Goal: Submit feedback/report problem: Submit feedback/report problem

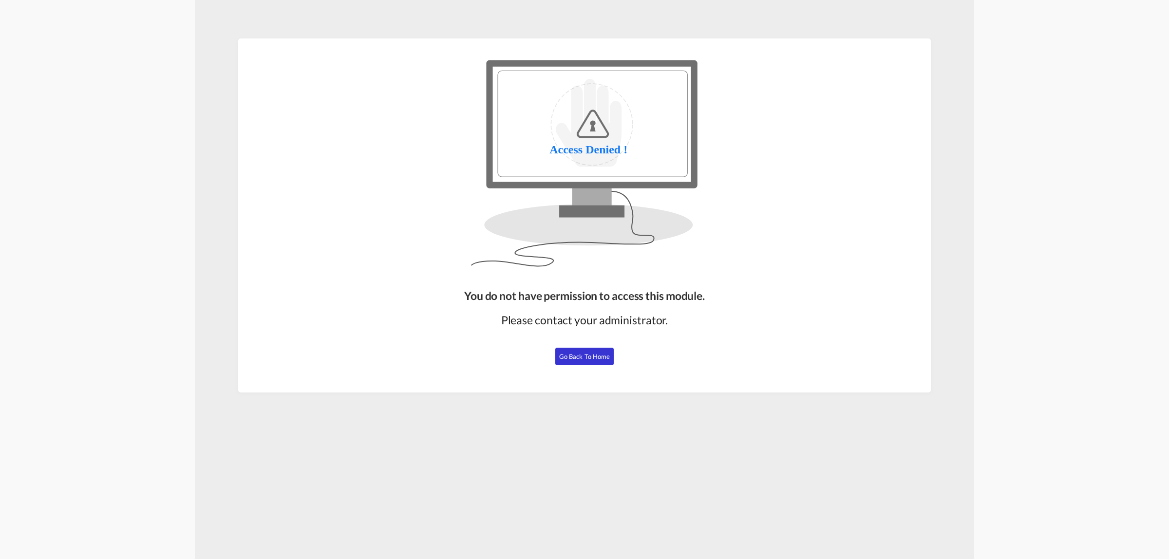
click at [587, 361] on button "Go Back to Home" at bounding box center [584, 357] width 58 height 18
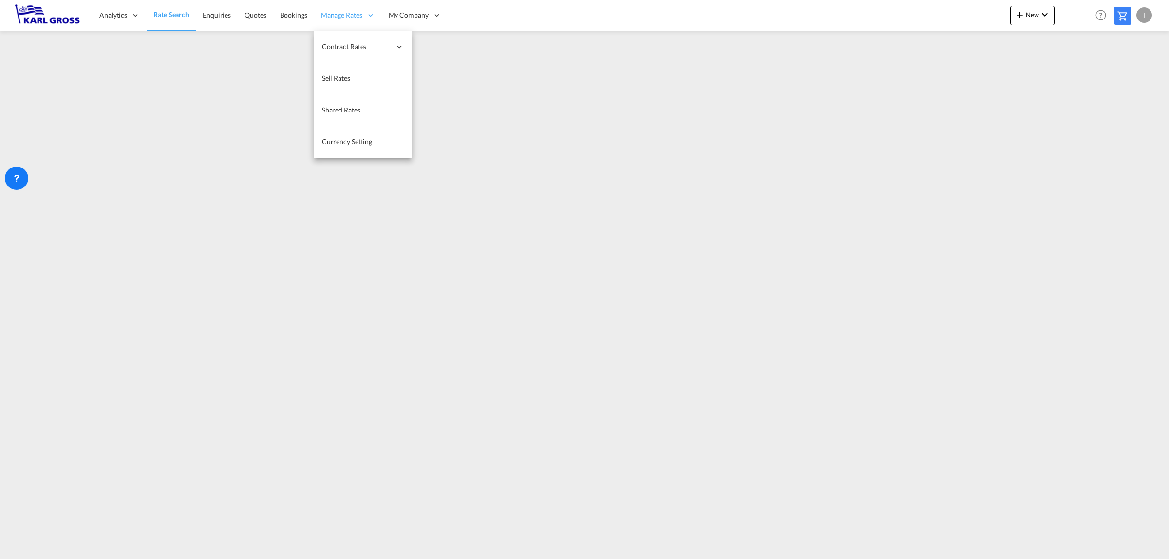
click at [368, 18] on icon at bounding box center [370, 15] width 9 height 9
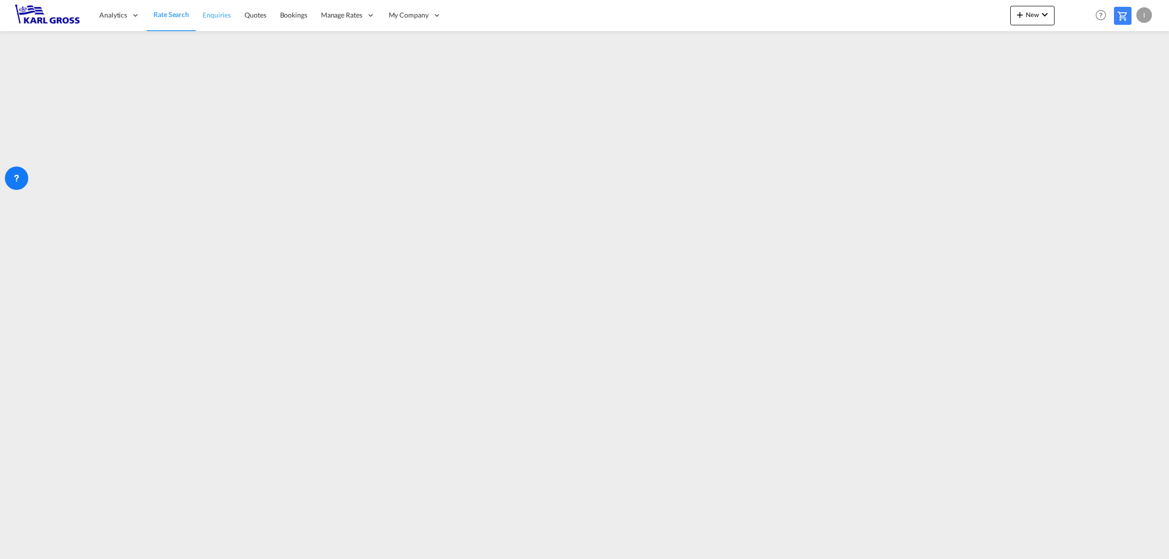
click at [222, 18] on span "Enquiries" at bounding box center [217, 15] width 28 height 8
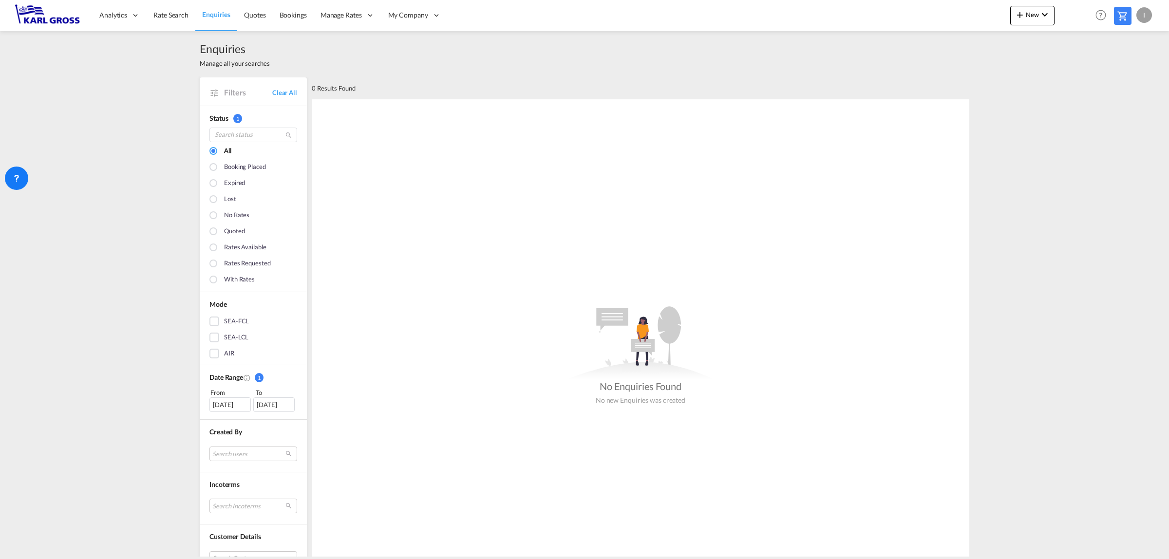
scroll to position [52, 0]
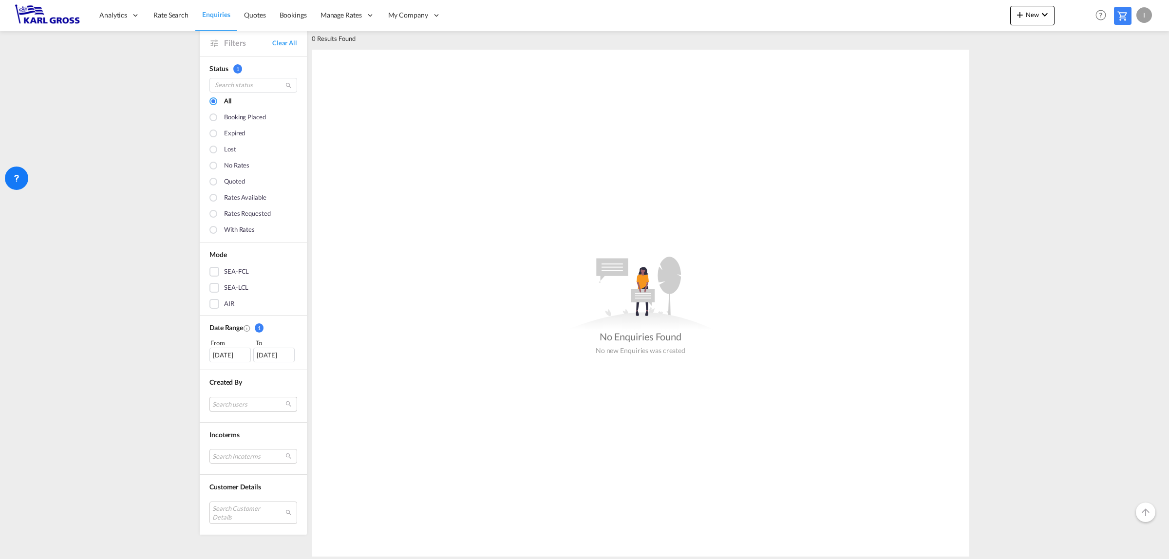
click at [268, 405] on md-select "Search users internal users internal_user [PERSON_NAME] Freightify [EMAIL_ADDRE…" at bounding box center [254, 404] width 88 height 15
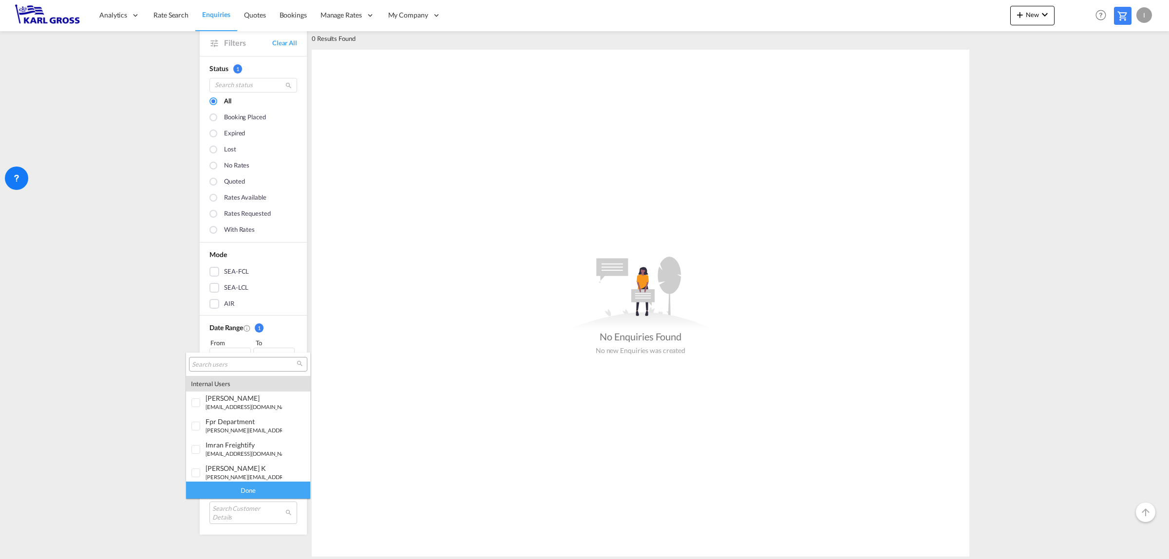
scroll to position [237, 0]
click at [193, 471] on div at bounding box center [197, 470] width 10 height 10
click at [195, 450] on div at bounding box center [197, 447] width 10 height 10
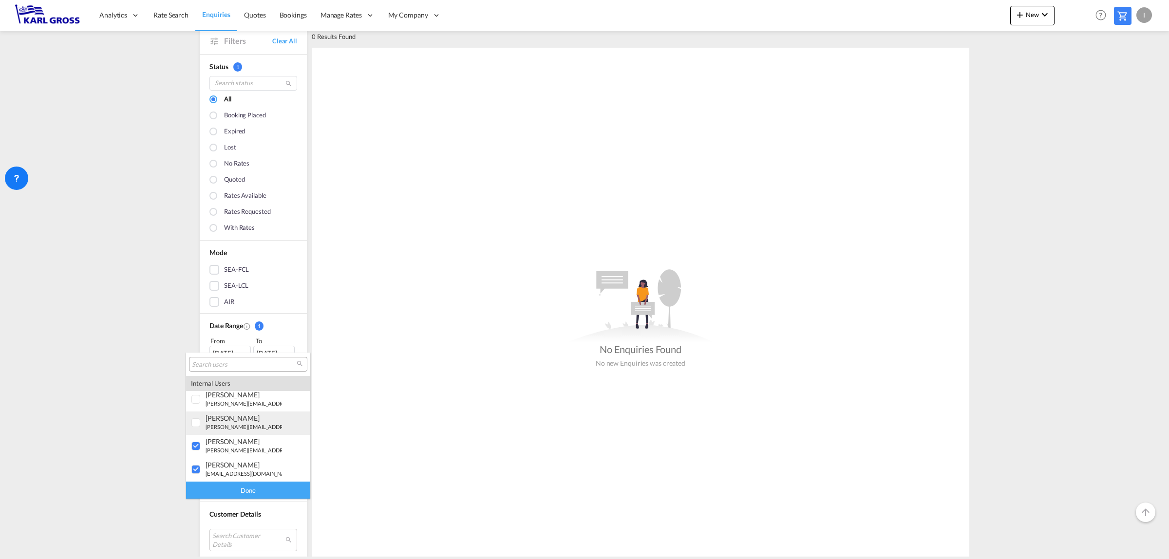
click at [199, 422] on div at bounding box center [197, 424] width 10 height 10
click at [198, 401] on div at bounding box center [197, 400] width 10 height 10
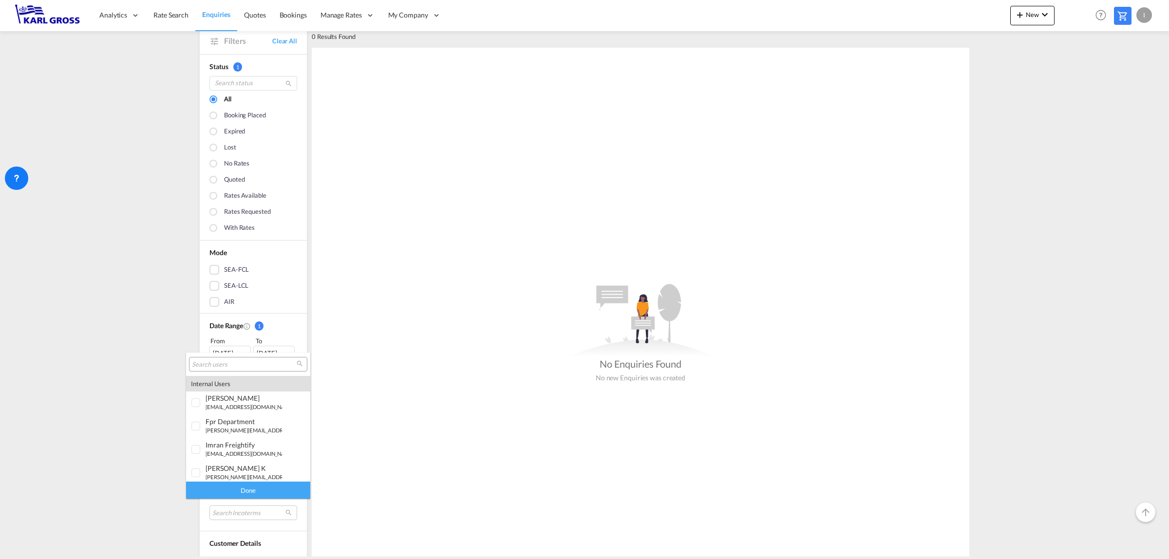
click at [260, 489] on div "Done" at bounding box center [248, 490] width 124 height 17
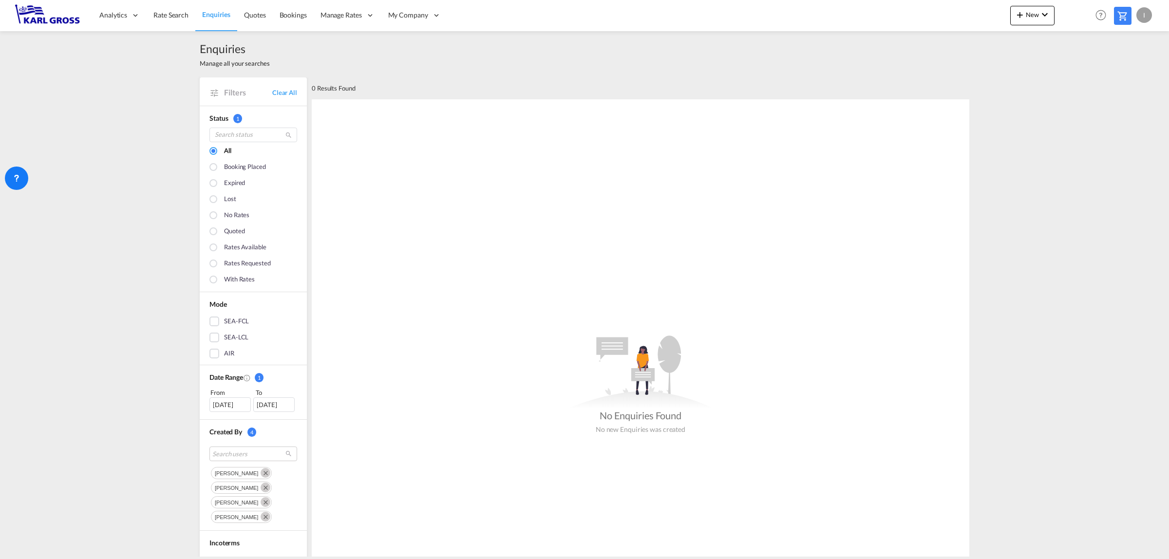
click at [234, 409] on div "[DATE]" at bounding box center [230, 405] width 41 height 15
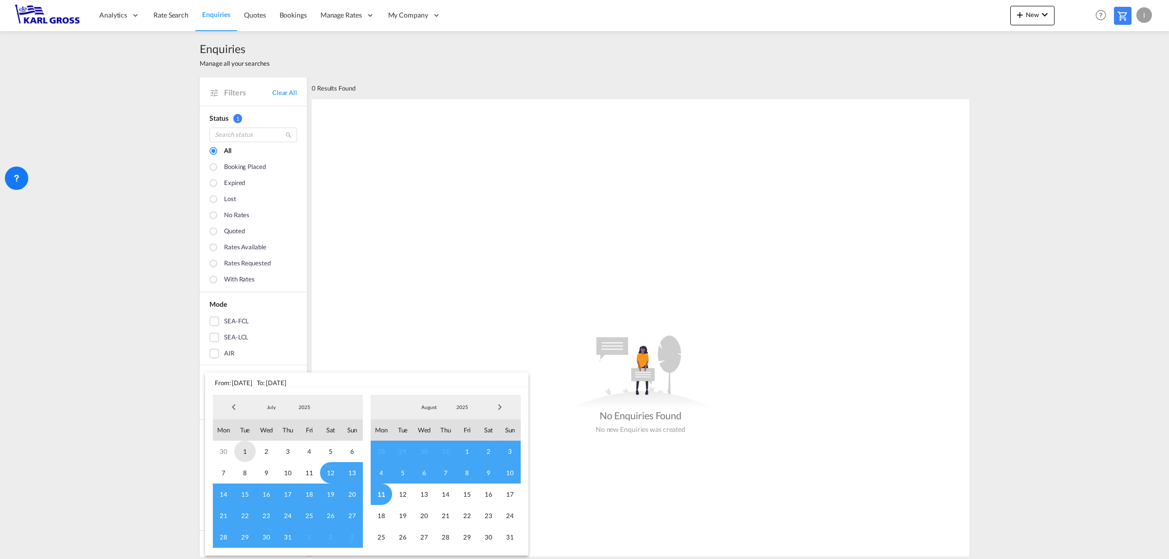
click at [244, 451] on span "1" at bounding box center [244, 451] width 21 height 21
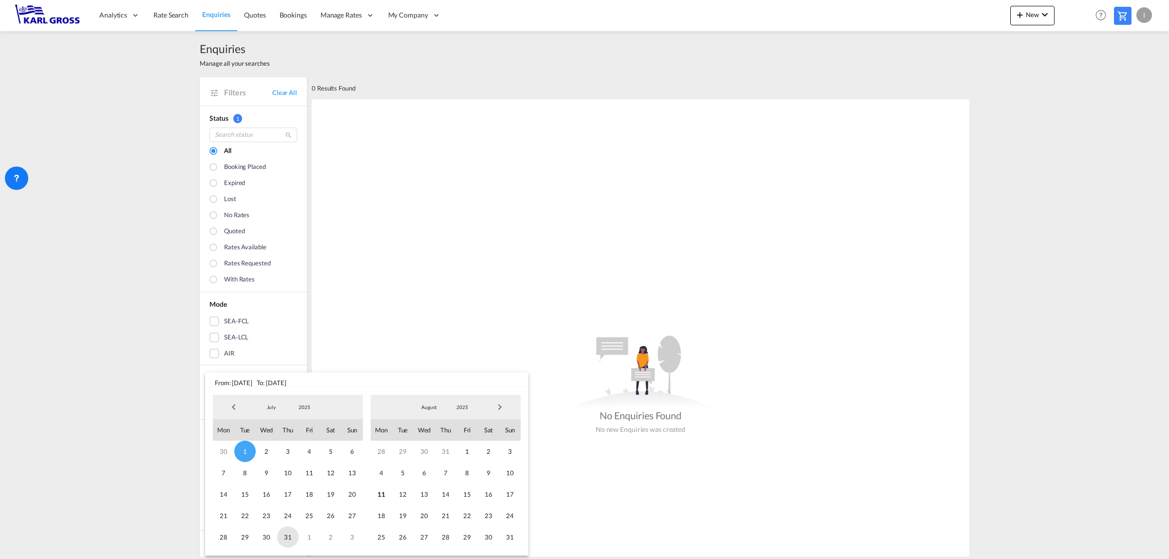
click at [289, 537] on span "31" at bounding box center [287, 537] width 21 height 21
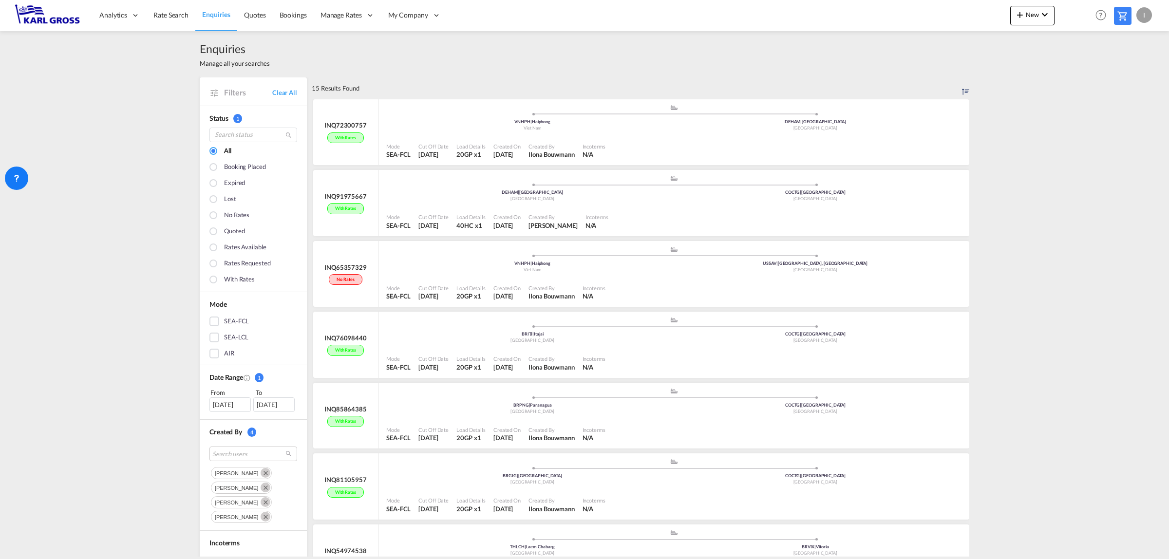
click at [229, 403] on div "[DATE]" at bounding box center [230, 405] width 41 height 15
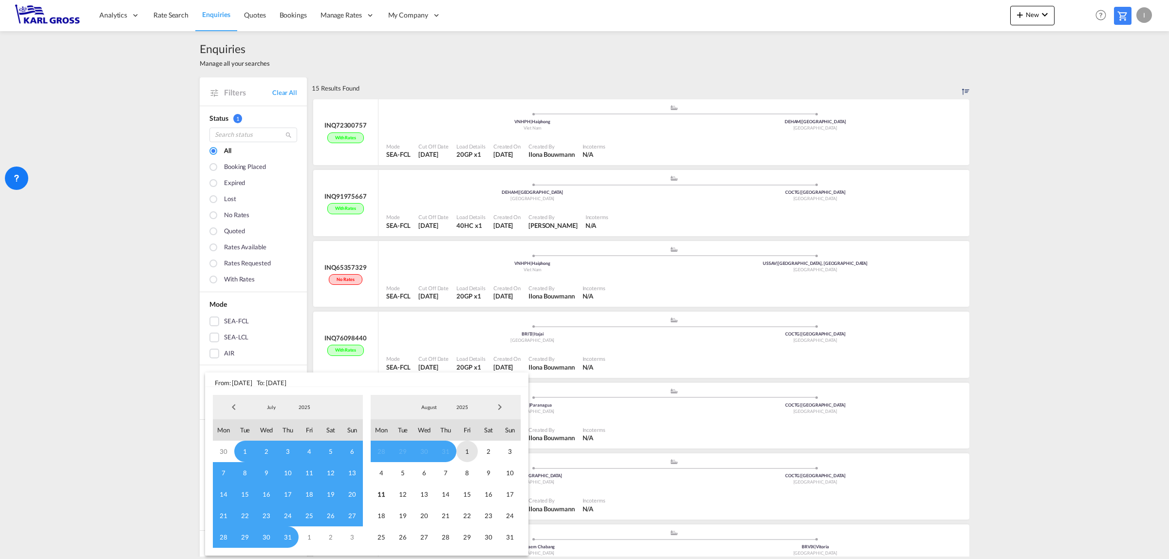
click at [472, 452] on span "1" at bounding box center [467, 451] width 21 height 21
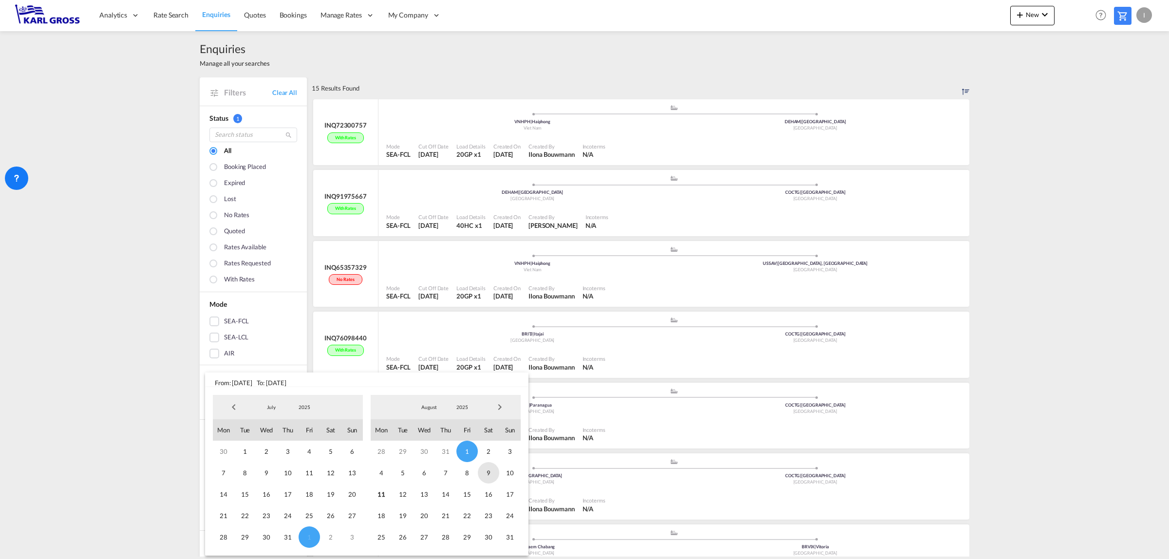
click at [490, 478] on span "9" at bounding box center [488, 472] width 21 height 21
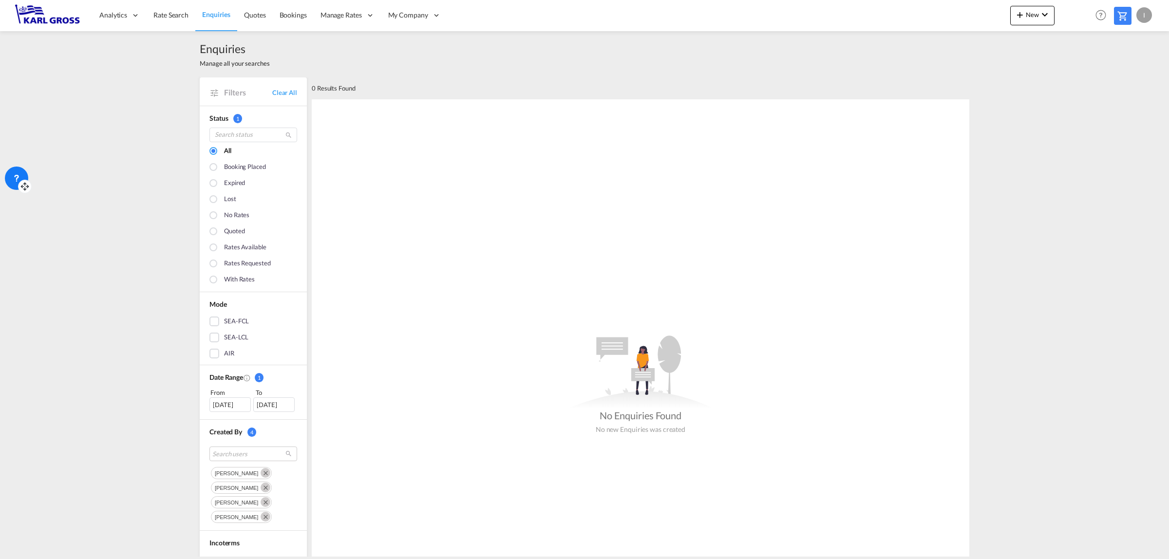
click at [16, 181] on icon at bounding box center [17, 178] width 10 height 10
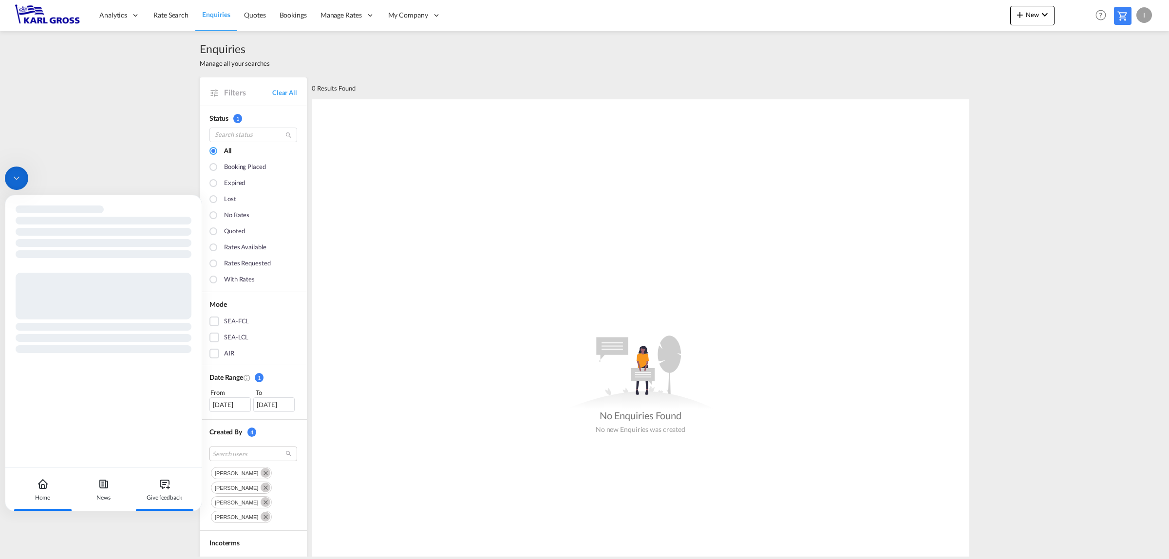
click at [169, 491] on div "Give feedback" at bounding box center [164, 489] width 54 height 43
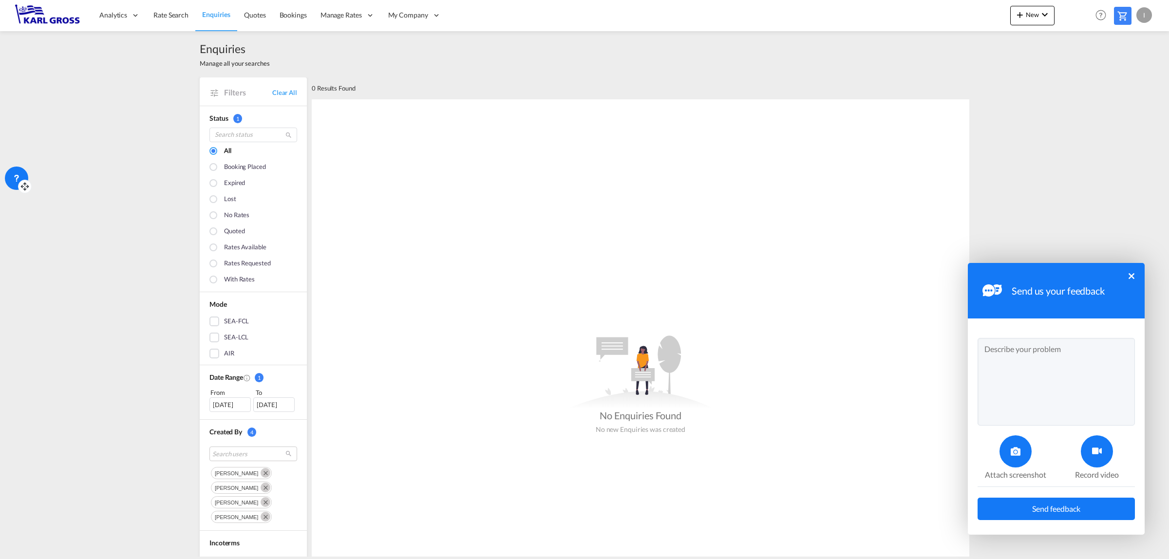
click at [1021, 371] on textarea at bounding box center [1056, 382] width 157 height 88
type textarea "Dear all, when taking a look at the enquiries I can not filter for any queries …"
click at [1094, 457] on icon at bounding box center [1097, 452] width 10 height 10
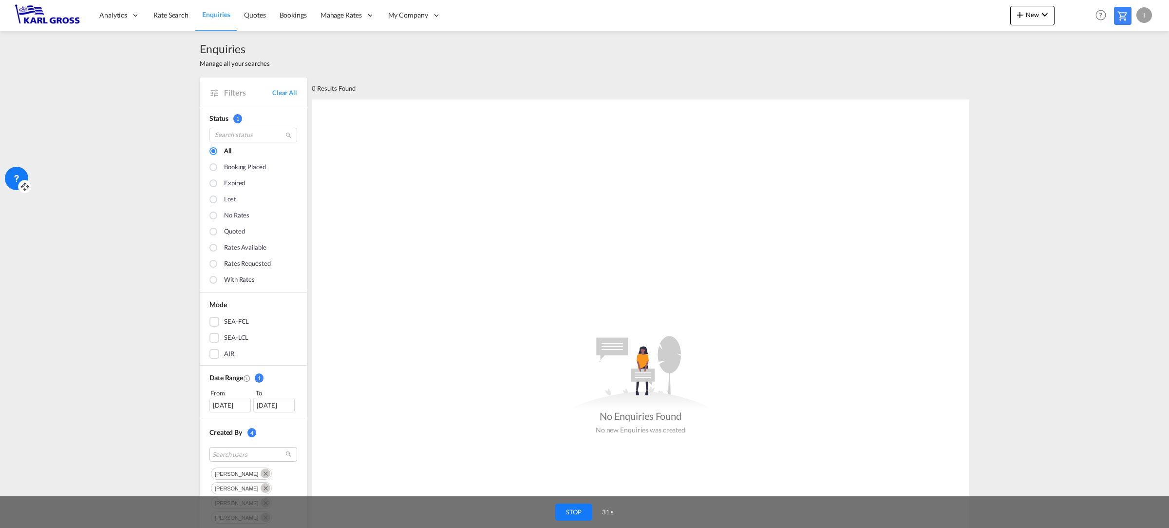
click at [574, 511] on button "STOP" at bounding box center [573, 511] width 37 height 17
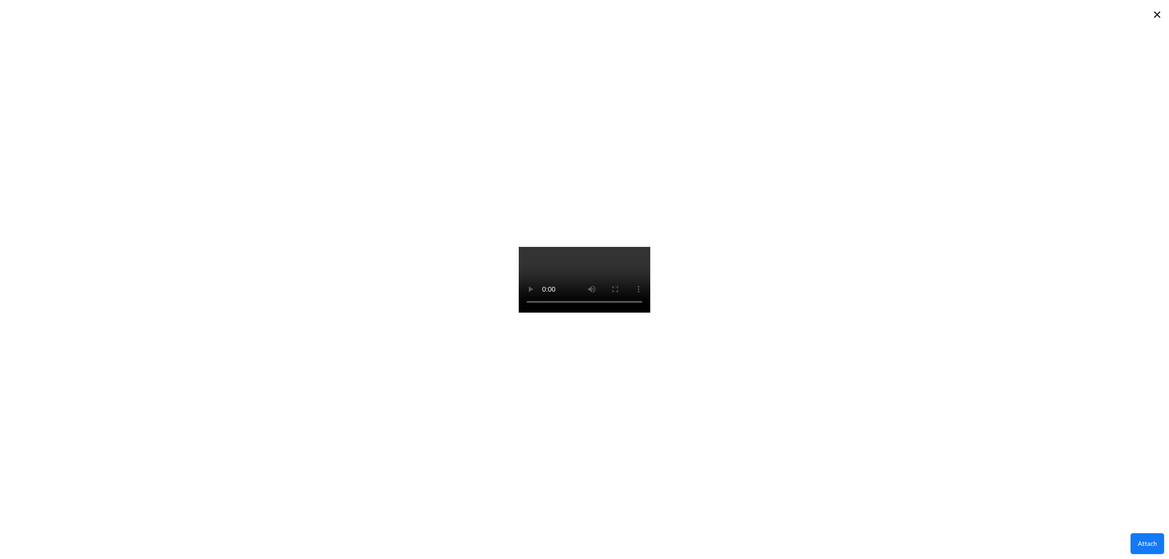
click at [1149, 544] on button "Attach" at bounding box center [1148, 544] width 34 height 21
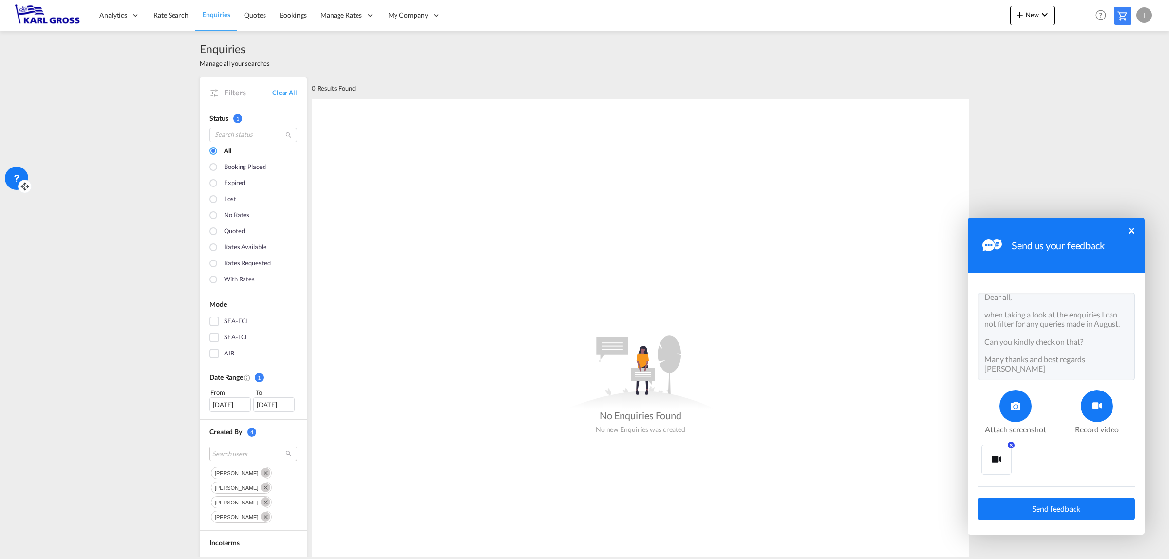
click at [1083, 505] on button "Send feedback" at bounding box center [1056, 509] width 157 height 22
